Goal: Navigation & Orientation: Go to known website

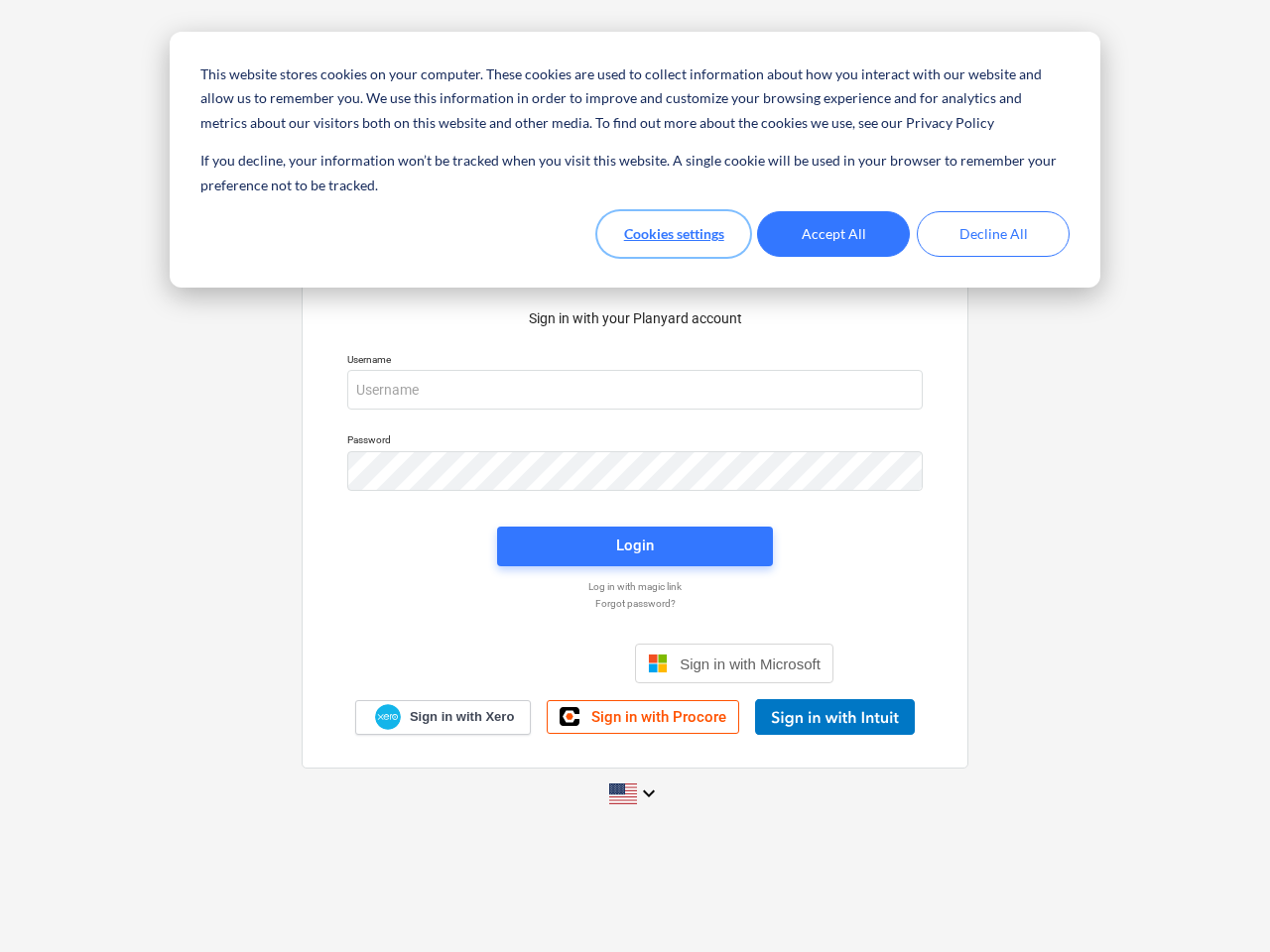
click at [674, 234] on button "Cookies settings" at bounding box center [673, 234] width 153 height 46
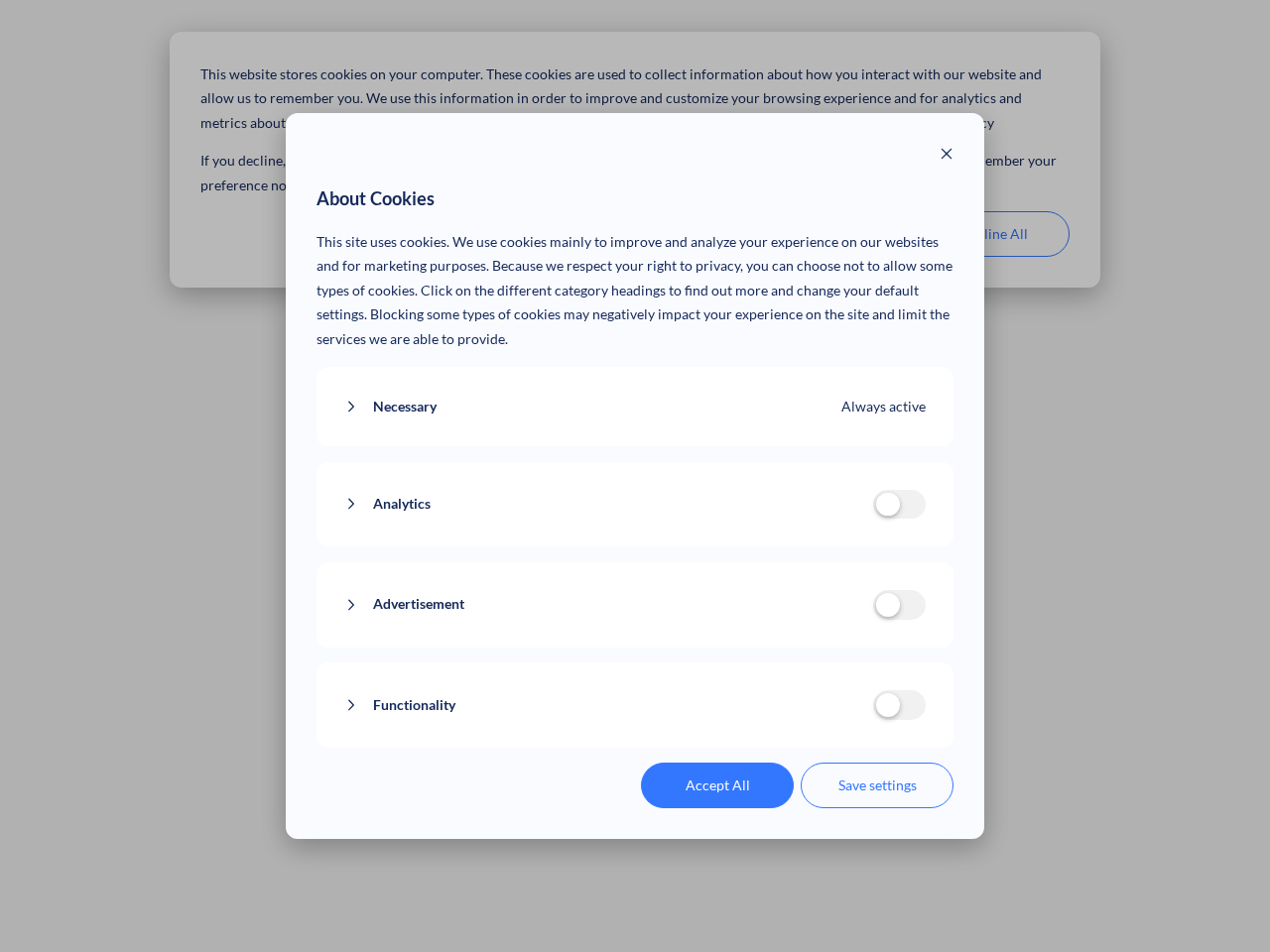
click at [833, 234] on p "This site uses cookies. We use cookies mainly to improve and analyze your exper…" at bounding box center [635, 291] width 638 height 122
click at [993, 234] on div "About Cookies This site uses cookies. We use cookies mainly to improve and anal…" at bounding box center [635, 476] width 1270 height 952
click at [635, 390] on div "Necessary Always active These cookies are necessary for the website to function…" at bounding box center [635, 407] width 638 height 81
click at [635, 472] on div "Analytics analytics cookies disallowed These cookies help us to understand how …" at bounding box center [635, 505] width 638 height 86
click at [635, 546] on div "Analytics analytics cookies disallowed These cookies help us to understand how …" at bounding box center [635, 505] width 638 height 86
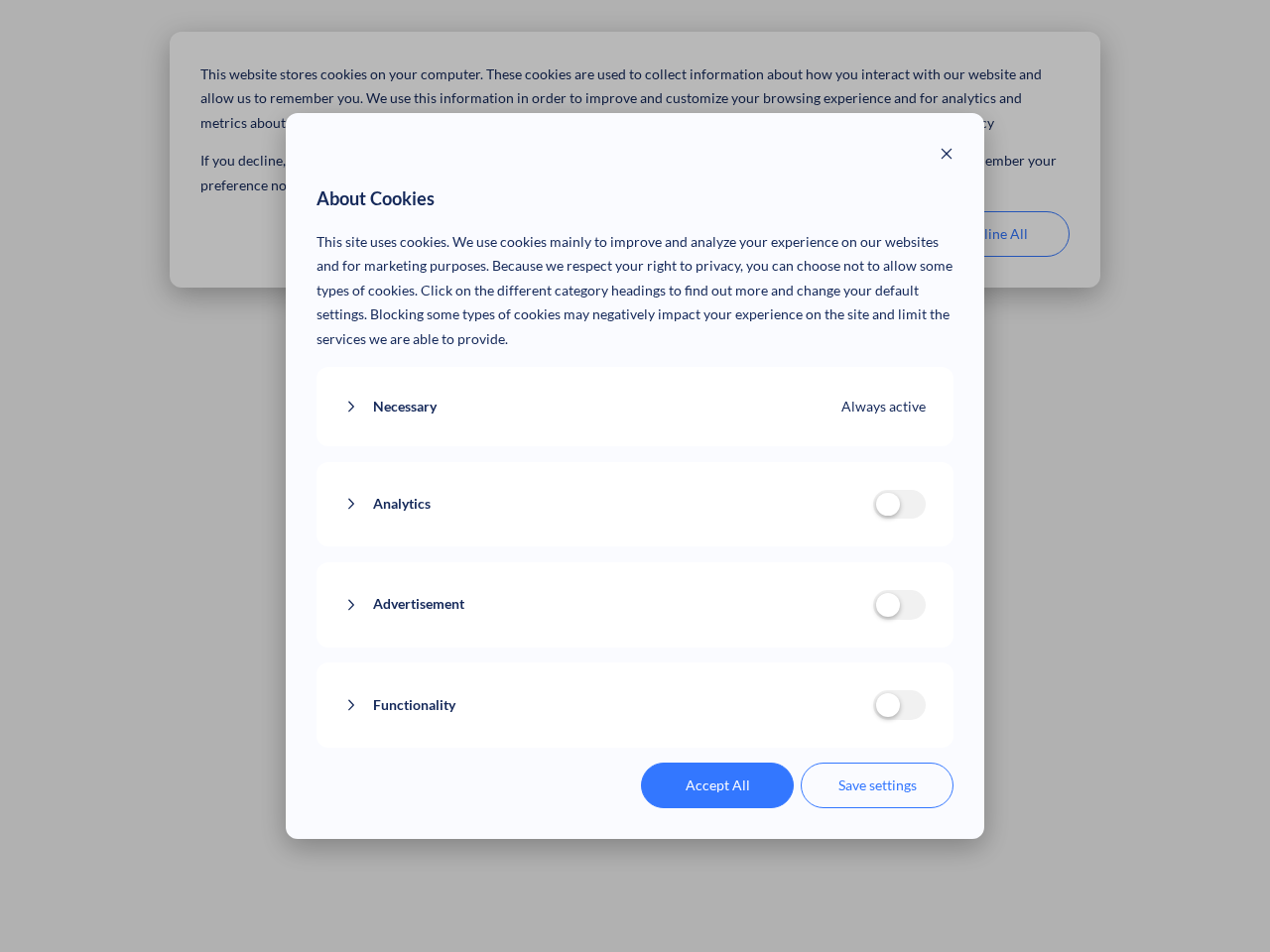
click at [734, 664] on div "Functionality functionality cookies disallowed We use a set of cookies that are…" at bounding box center [635, 706] width 638 height 86
click at [834, 717] on button "Functionality" at bounding box center [608, 706] width 528 height 25
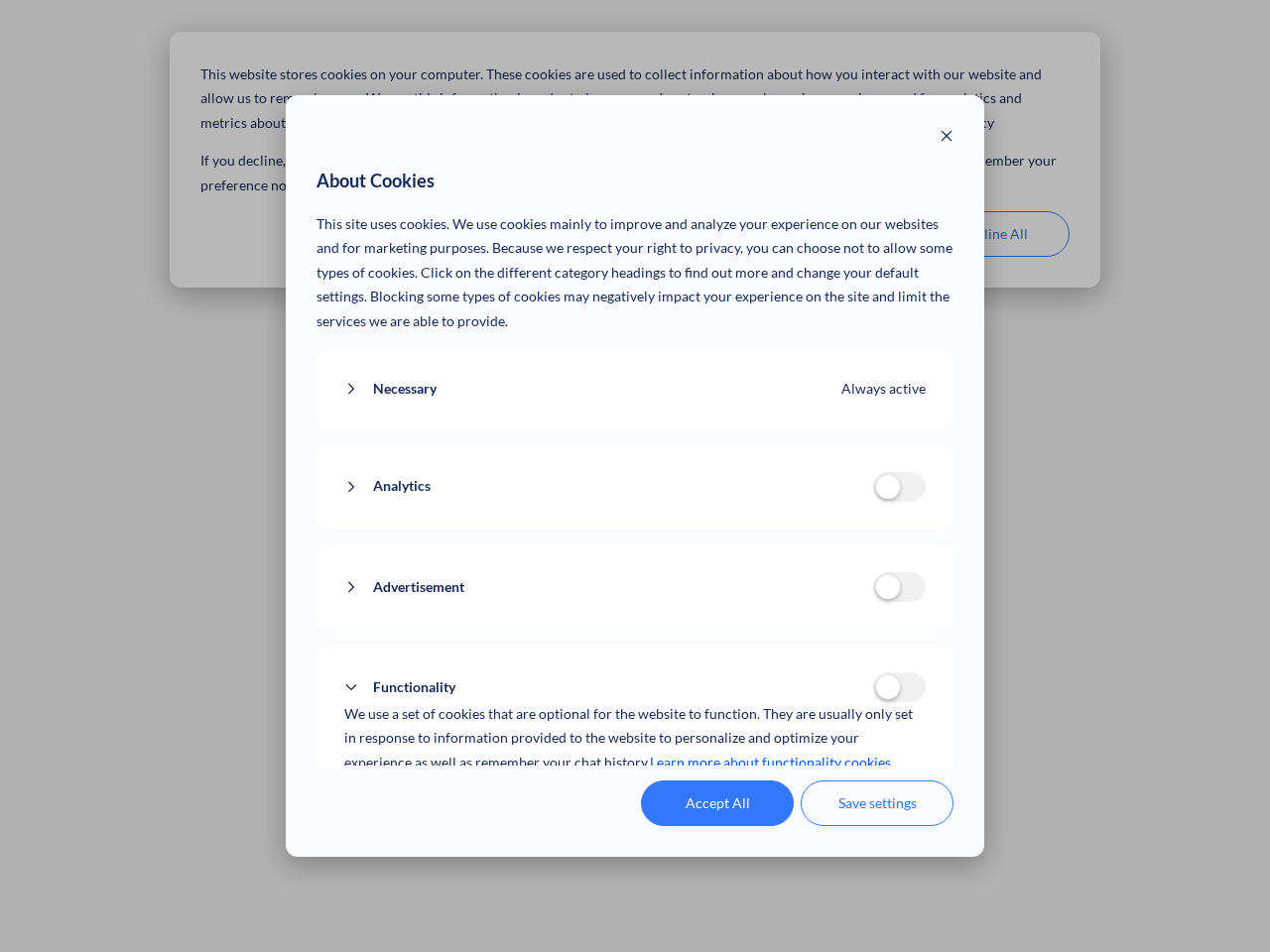
click at [635, 793] on div "Accept All Save settings" at bounding box center [635, 803] width 638 height 46
